Goal: Check status

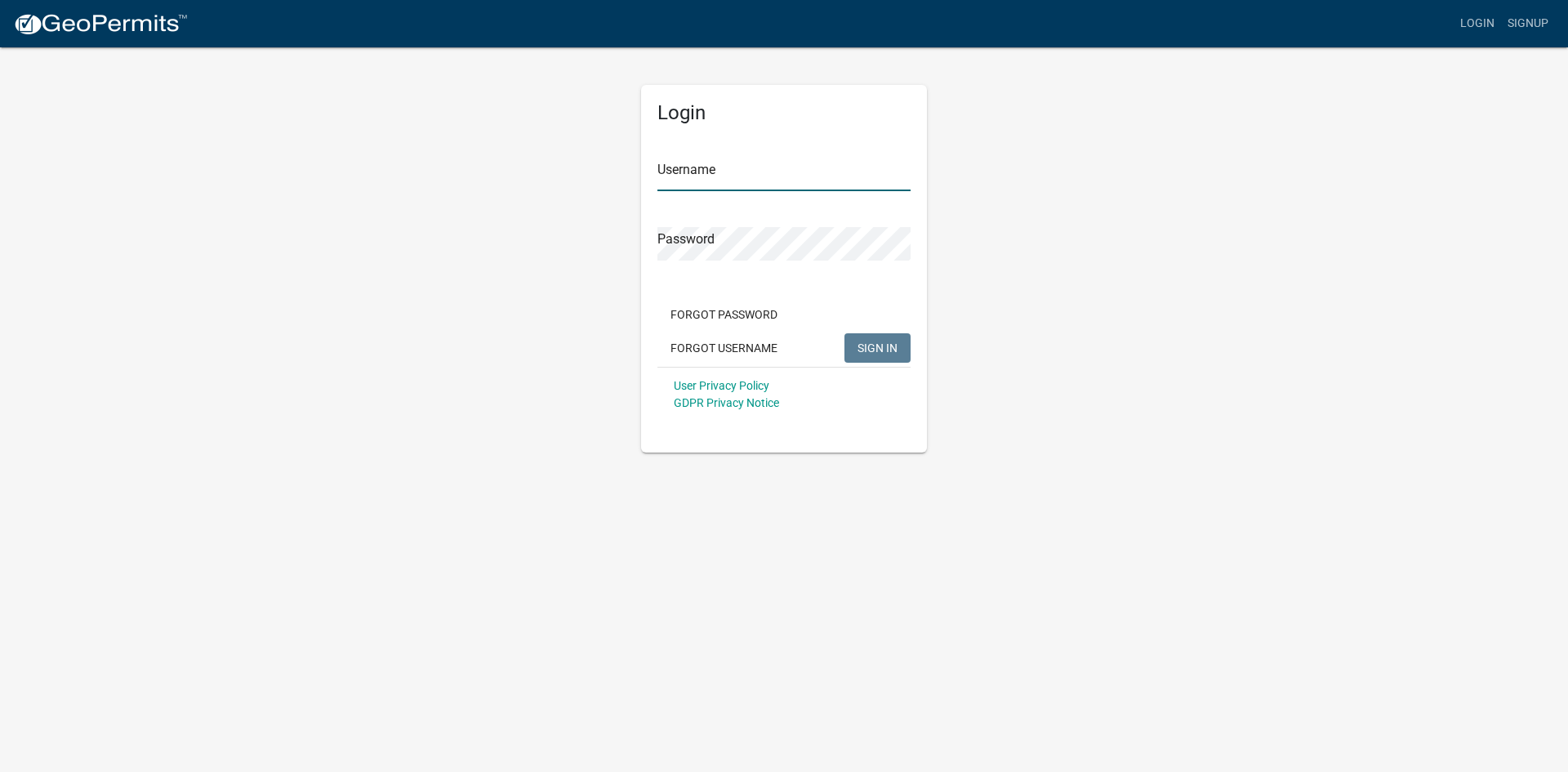
type input "AllenElectrical"
click at [881, 357] on button "SIGN IN" at bounding box center [877, 347] width 66 height 29
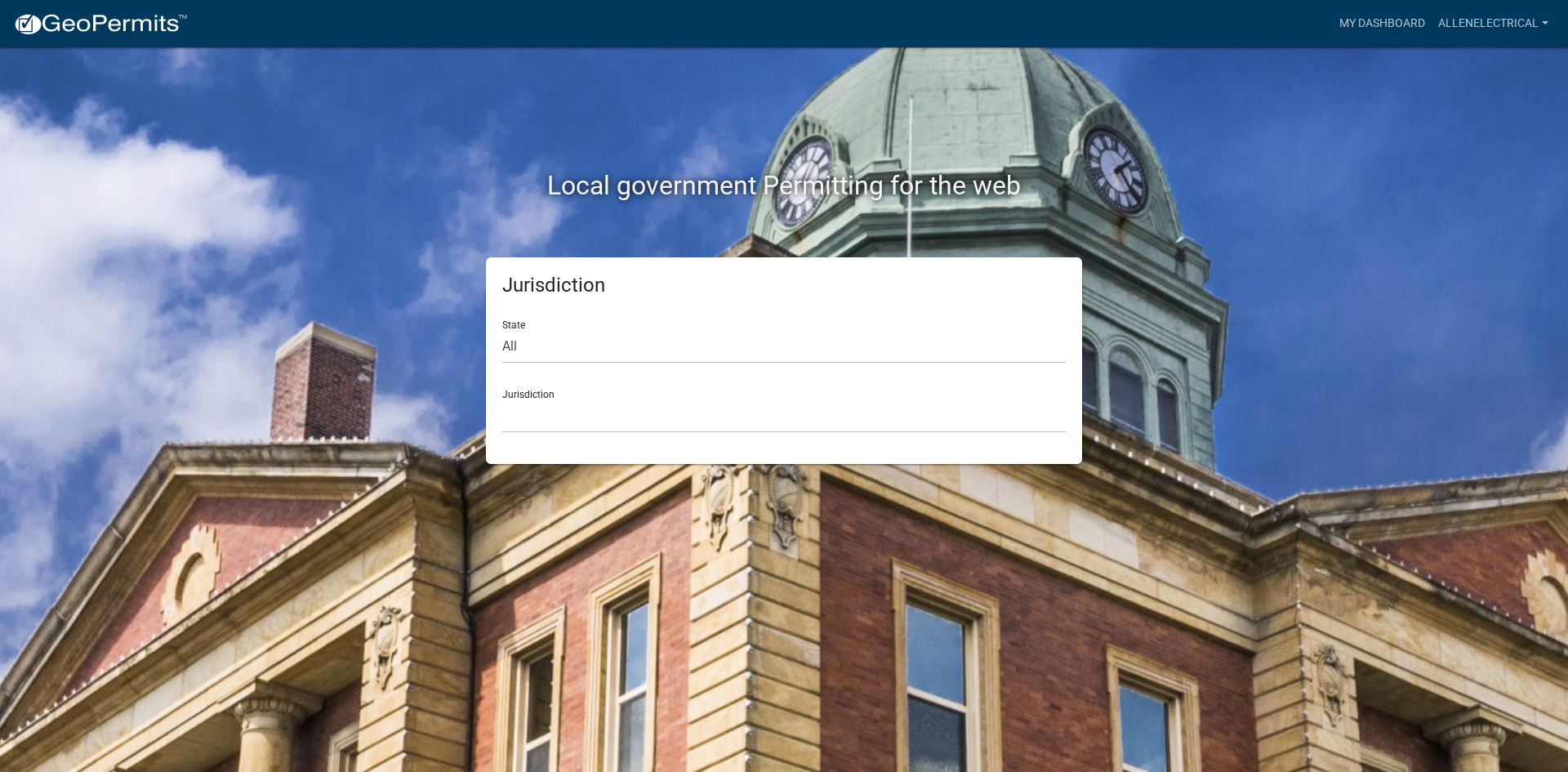
click at [571, 396] on div "Jurisdiction [GEOGRAPHIC_DATA], [US_STATE] [GEOGRAPHIC_DATA], [US_STATE][PERSON…" at bounding box center [784, 404] width 564 height 56
click at [564, 419] on select "[GEOGRAPHIC_DATA], [US_STATE] [GEOGRAPHIC_DATA], [US_STATE][PERSON_NAME][GEOGRA…" at bounding box center [784, 416] width 564 height 34
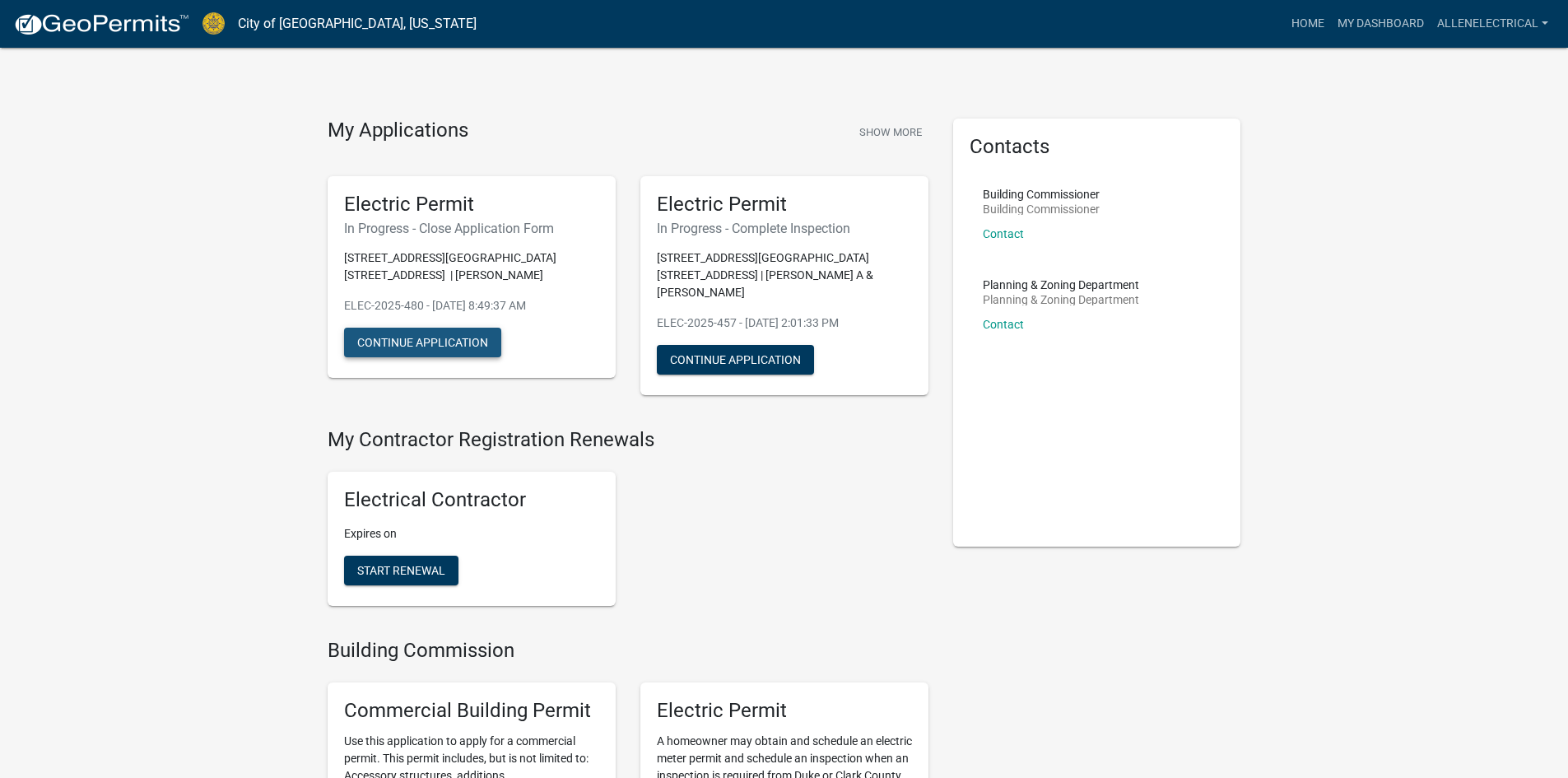
click at [426, 347] on button "Continue Application" at bounding box center [423, 341] width 158 height 29
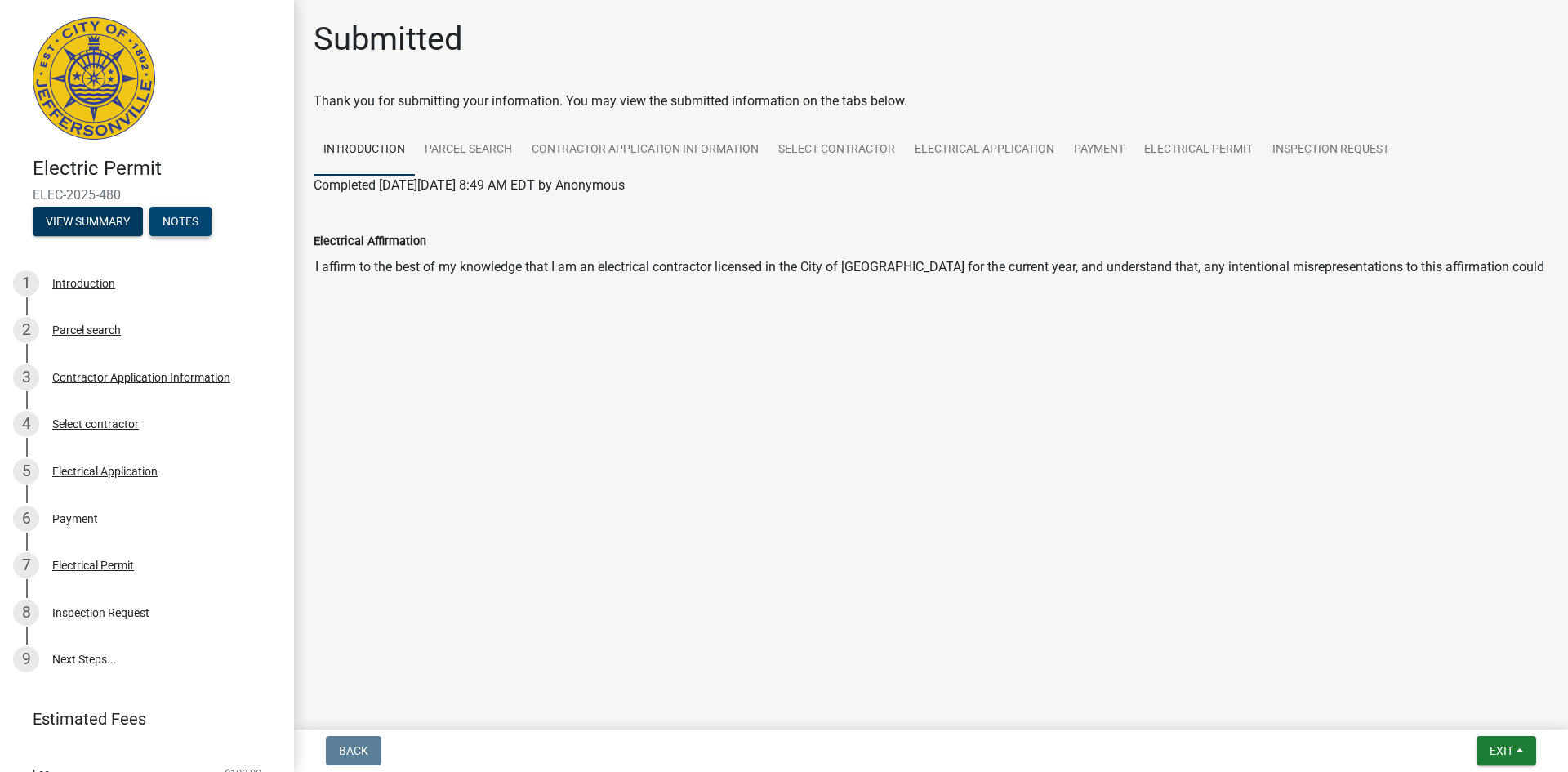
click at [183, 229] on button "Notes" at bounding box center [181, 221] width 62 height 29
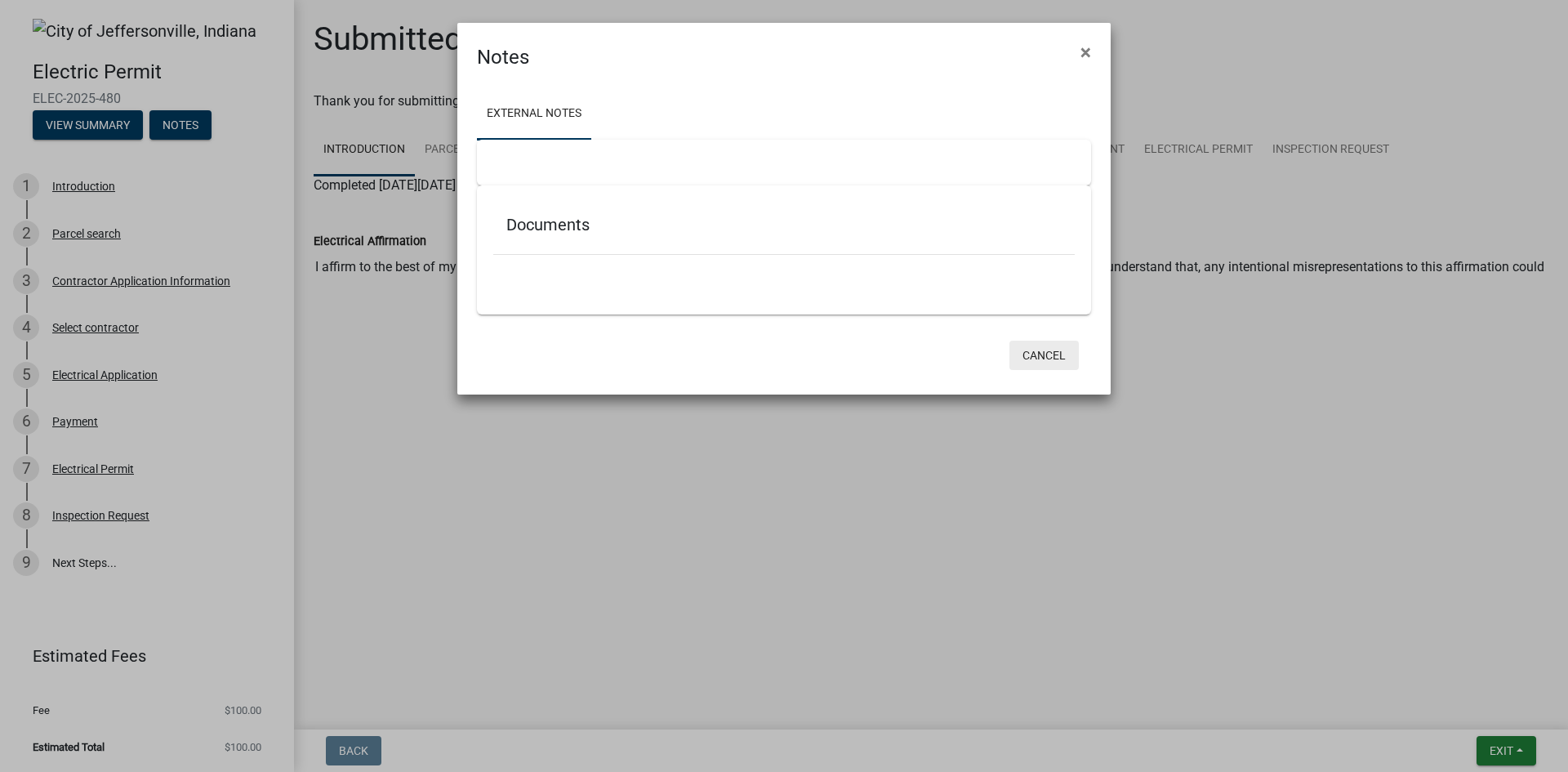
click at [1059, 356] on button "Cancel" at bounding box center [1045, 355] width 69 height 29
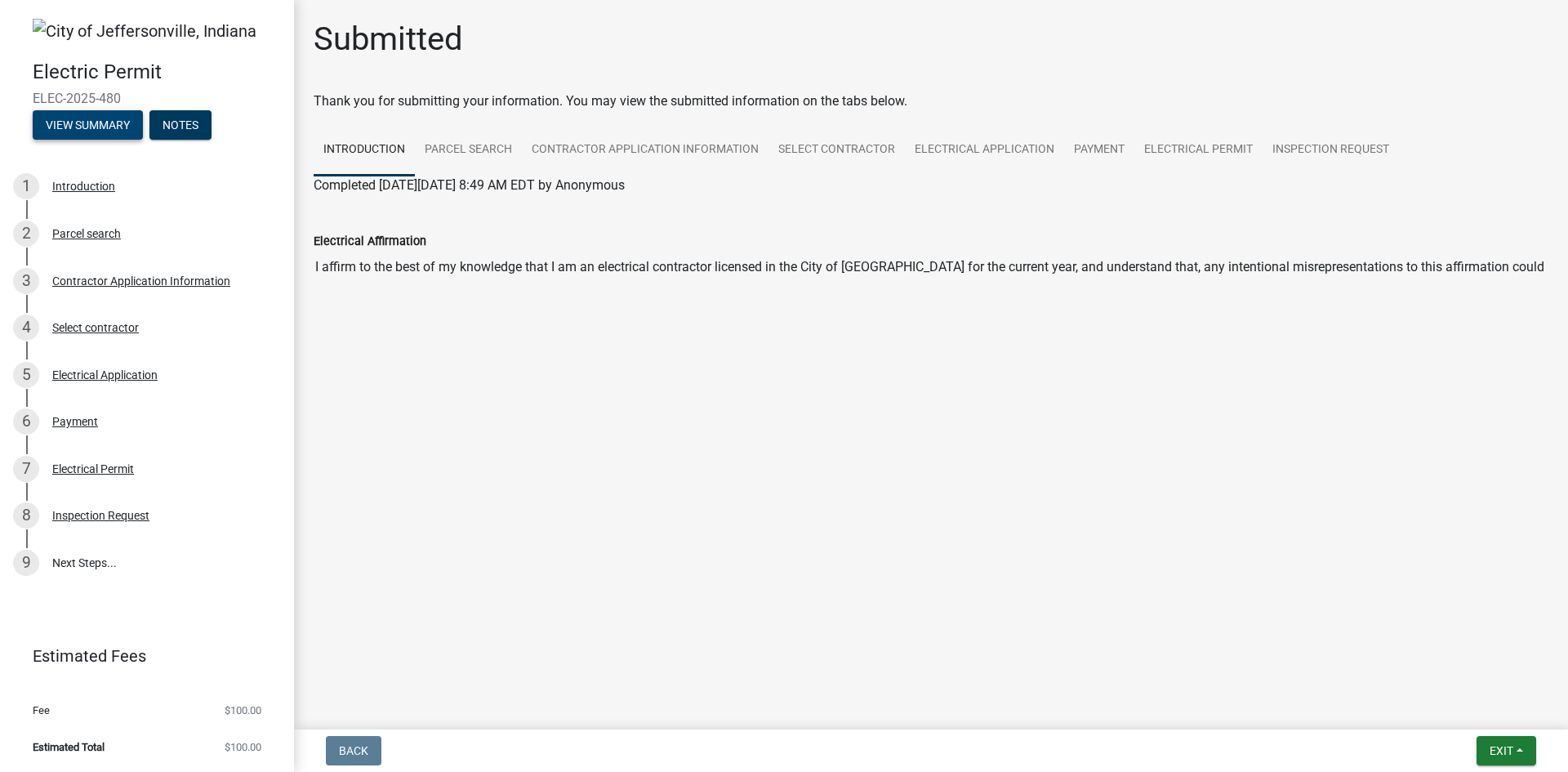
click at [71, 125] on button "View Summary" at bounding box center [88, 124] width 110 height 29
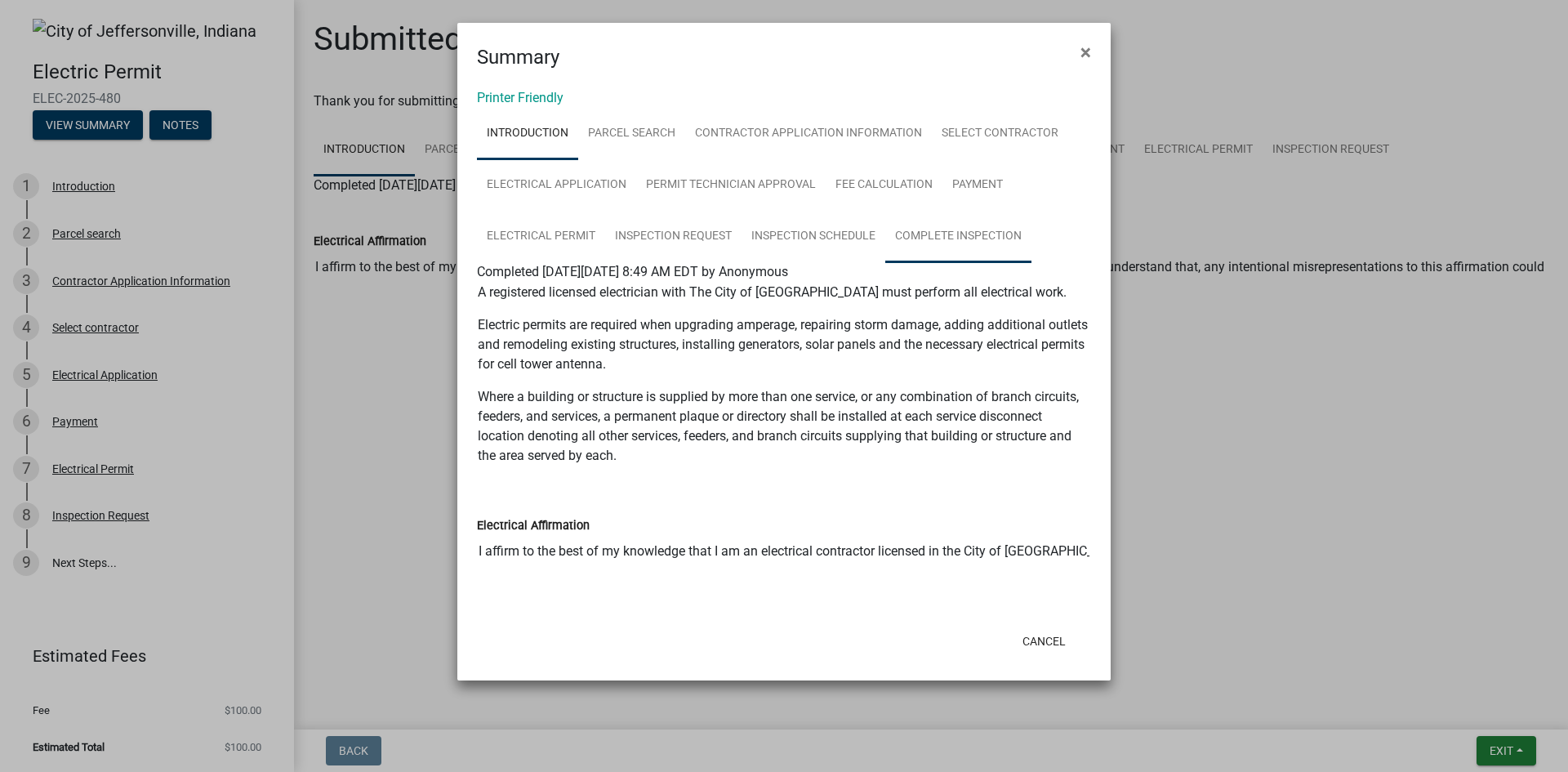
click at [901, 229] on link "Complete Inspection" at bounding box center [959, 237] width 146 height 52
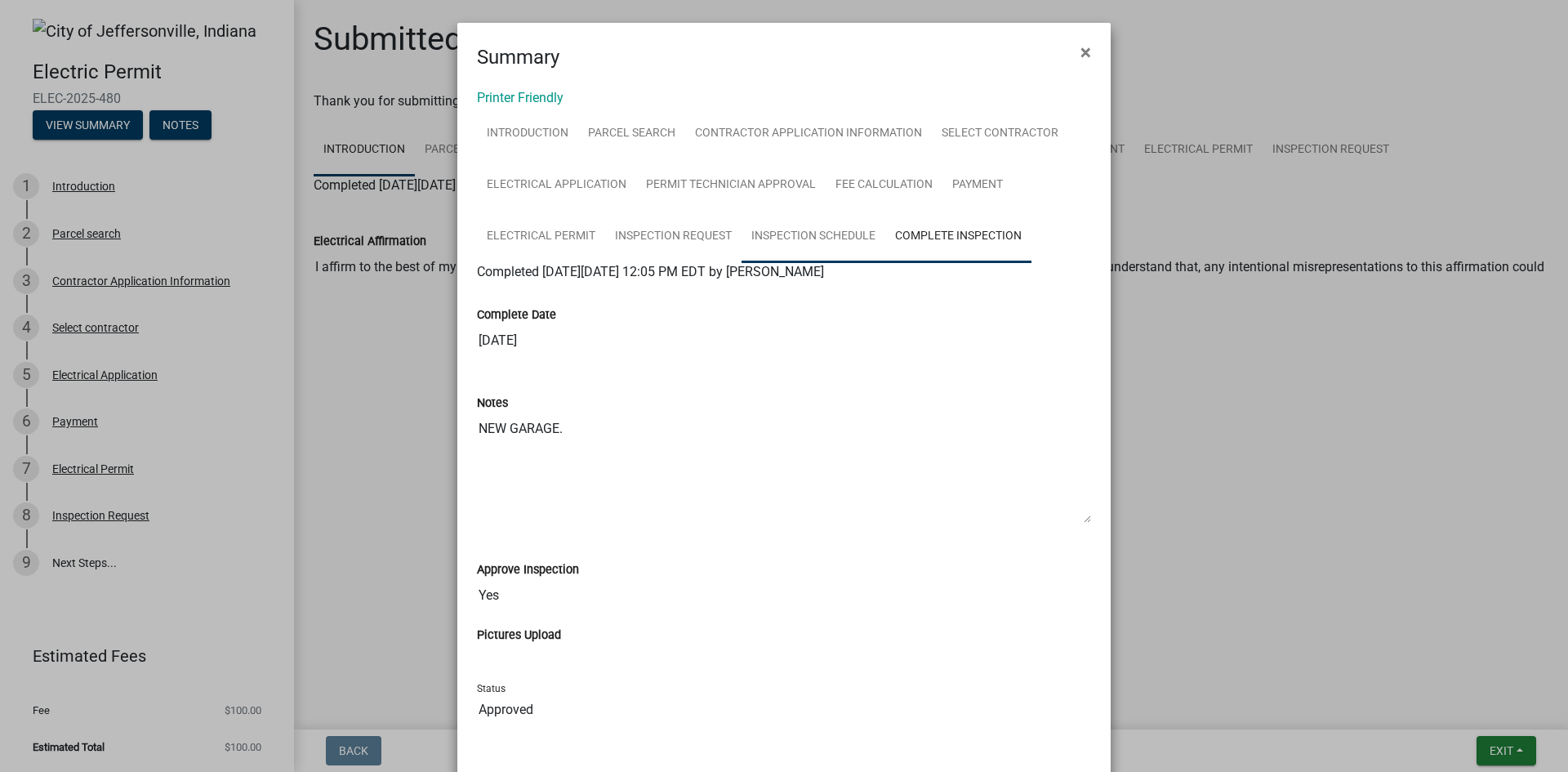
click at [746, 236] on link "Inspection Schedule" at bounding box center [813, 237] width 144 height 52
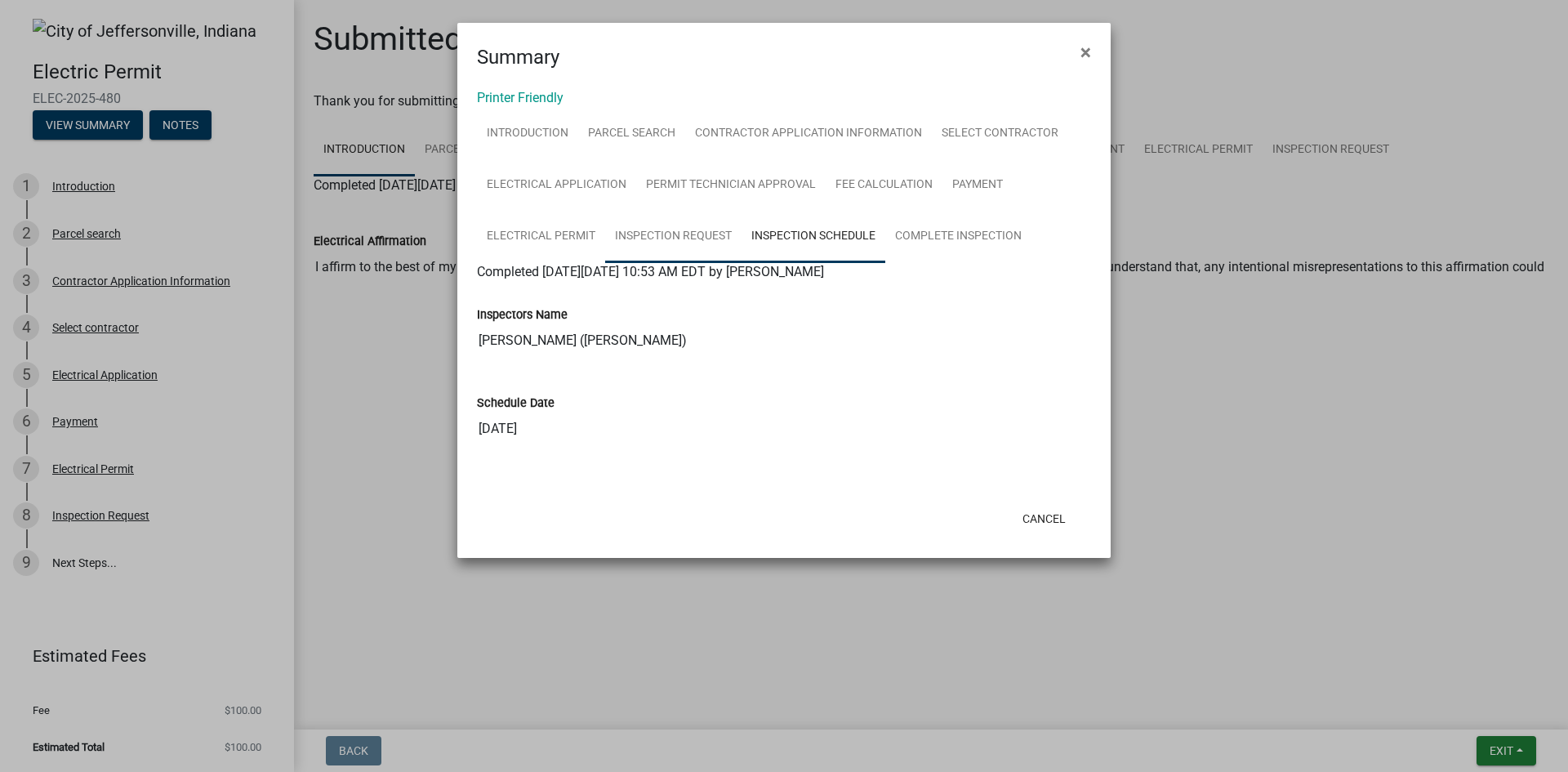
click at [701, 240] on link "Inspection Request" at bounding box center [674, 237] width 137 height 52
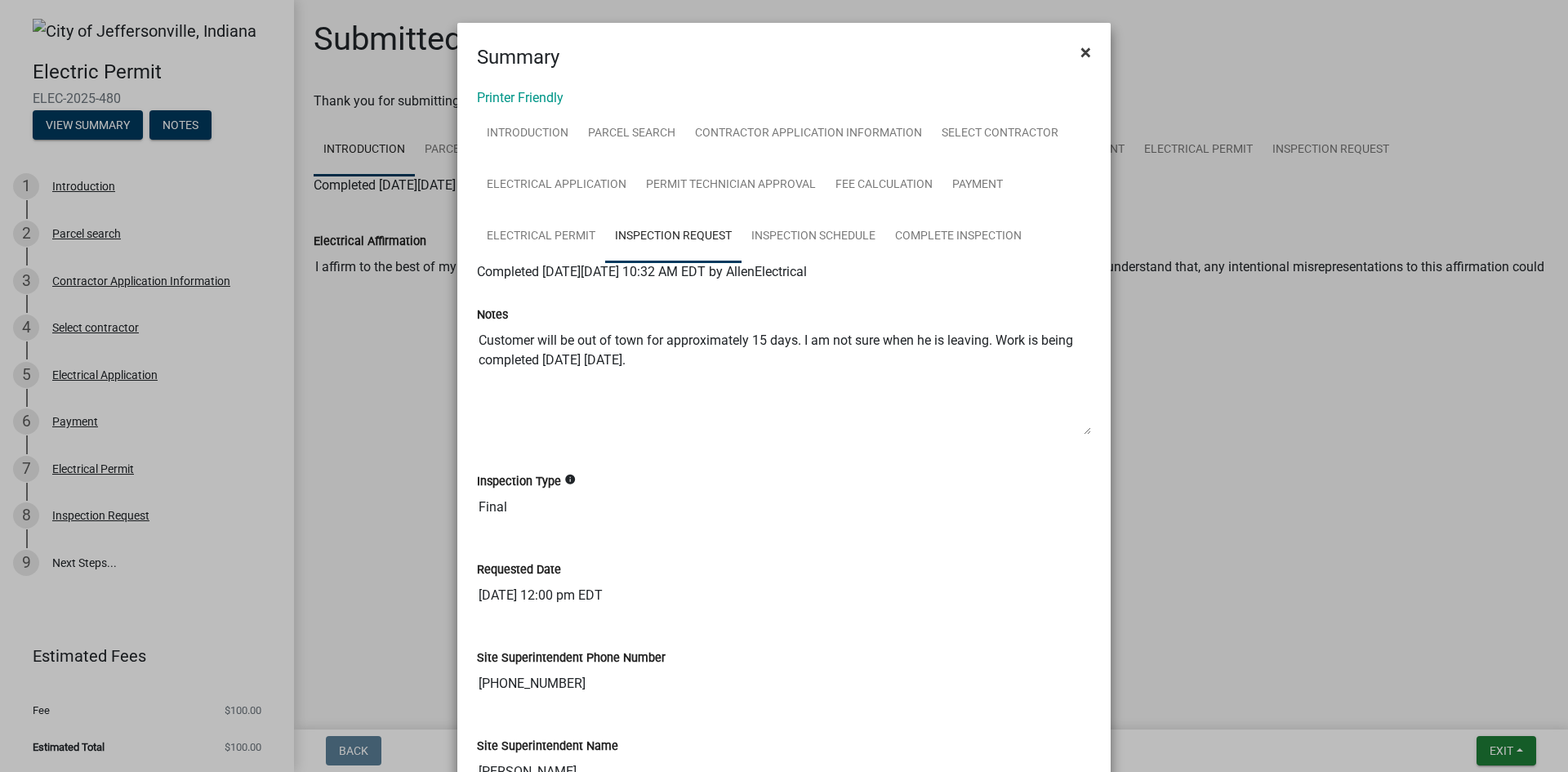
click at [1080, 52] on span "×" at bounding box center [1085, 52] width 10 height 22
